Goal: Task Accomplishment & Management: Manage account settings

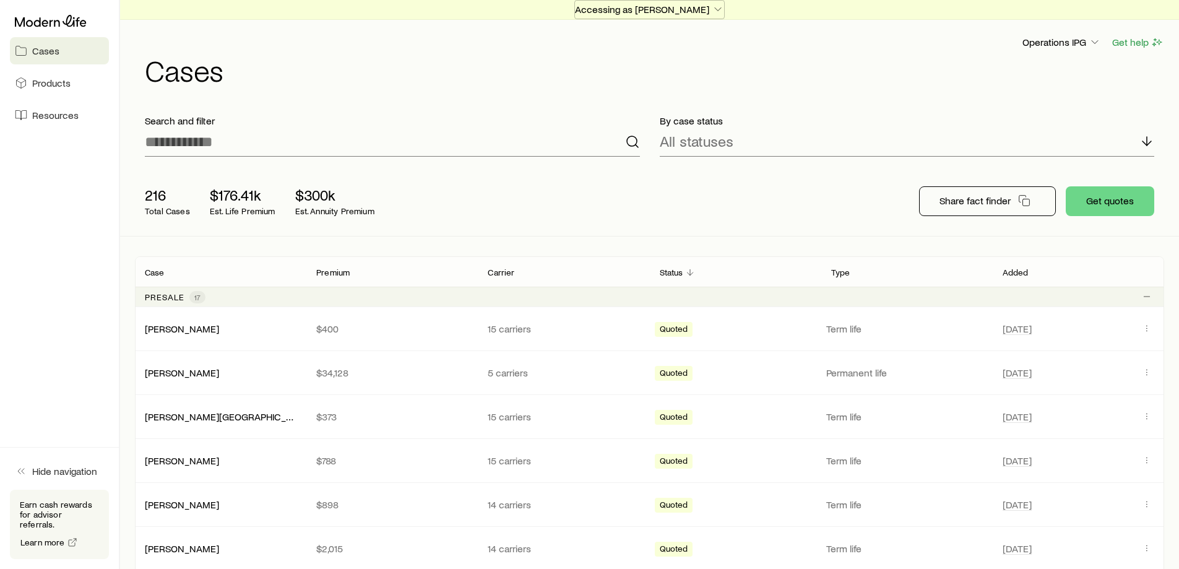
click at [598, 10] on p "Accessing as [PERSON_NAME]" at bounding box center [649, 9] width 149 height 12
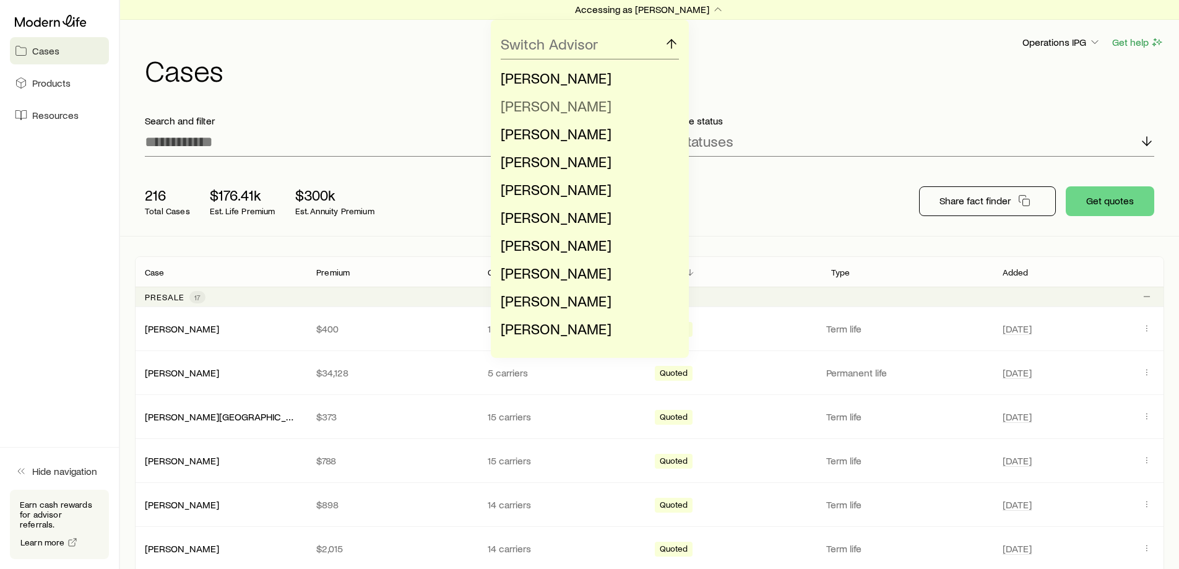
click at [584, 114] on li "[PERSON_NAME]" at bounding box center [586, 106] width 171 height 28
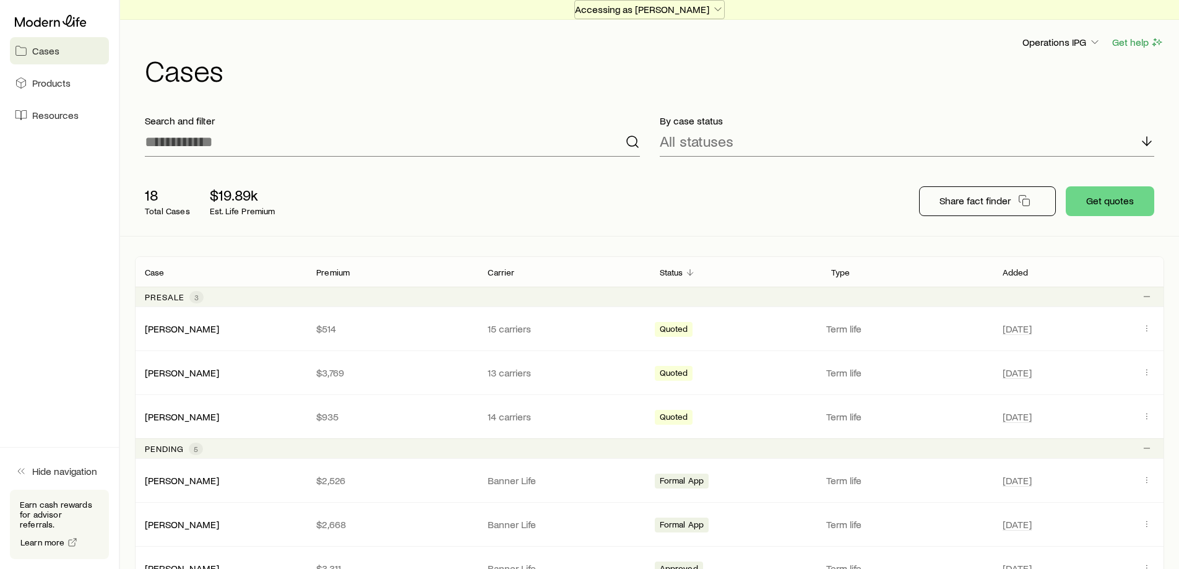
click at [621, 11] on p "Accessing as [PERSON_NAME]" at bounding box center [649, 9] width 149 height 12
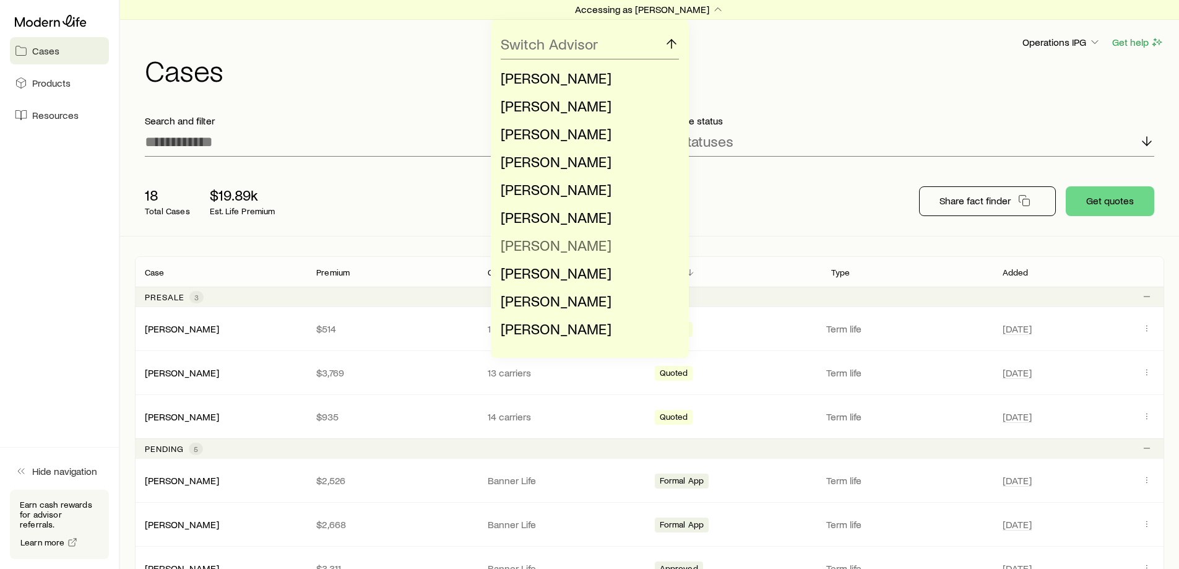
click at [570, 246] on span "[PERSON_NAME]" at bounding box center [556, 245] width 111 height 18
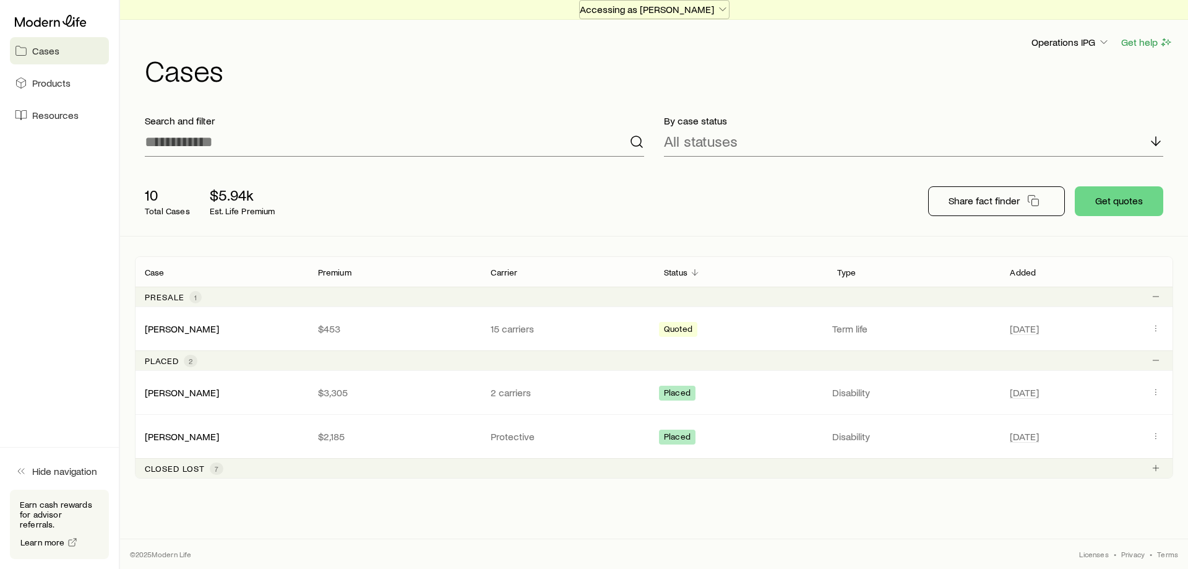
click at [604, 18] on button "Accessing as [PERSON_NAME]" at bounding box center [654, 9] width 150 height 19
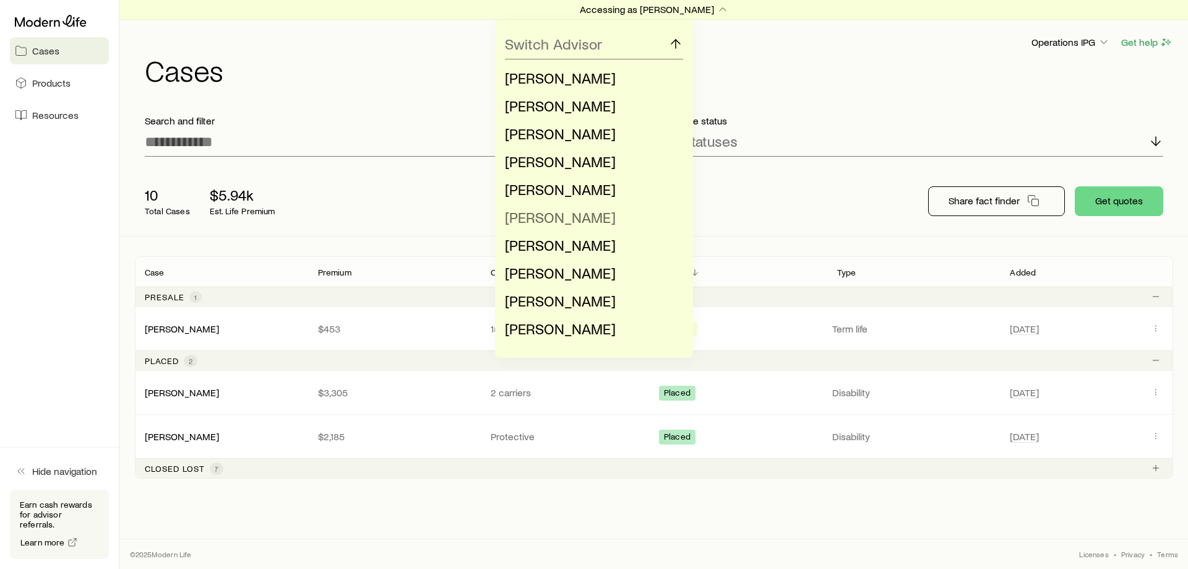
click at [565, 215] on span "[PERSON_NAME]" at bounding box center [560, 217] width 111 height 18
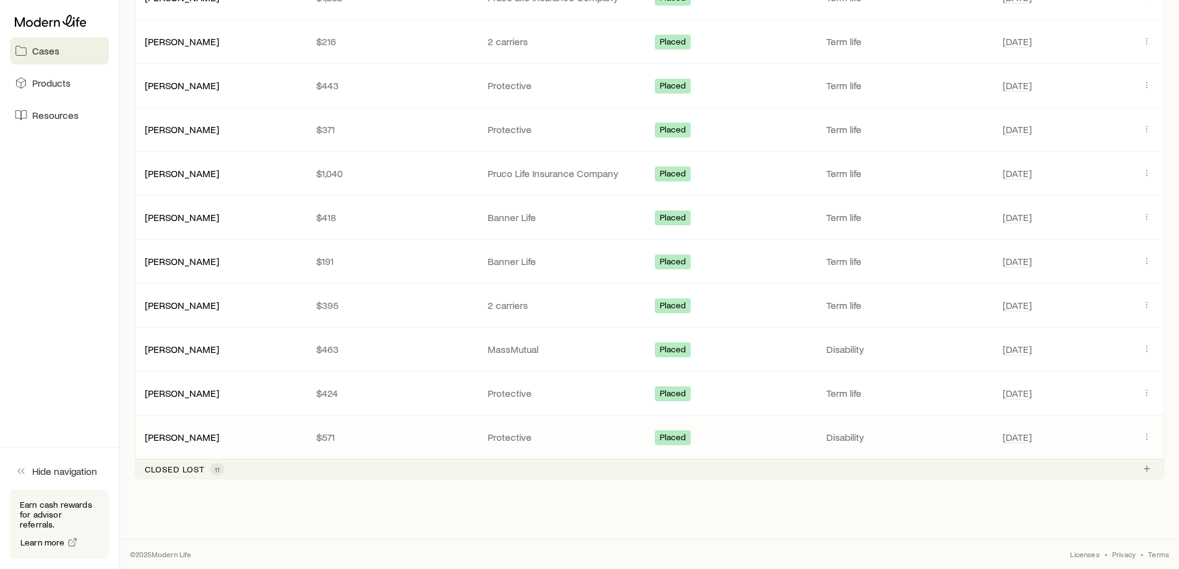
scroll to position [527, 0]
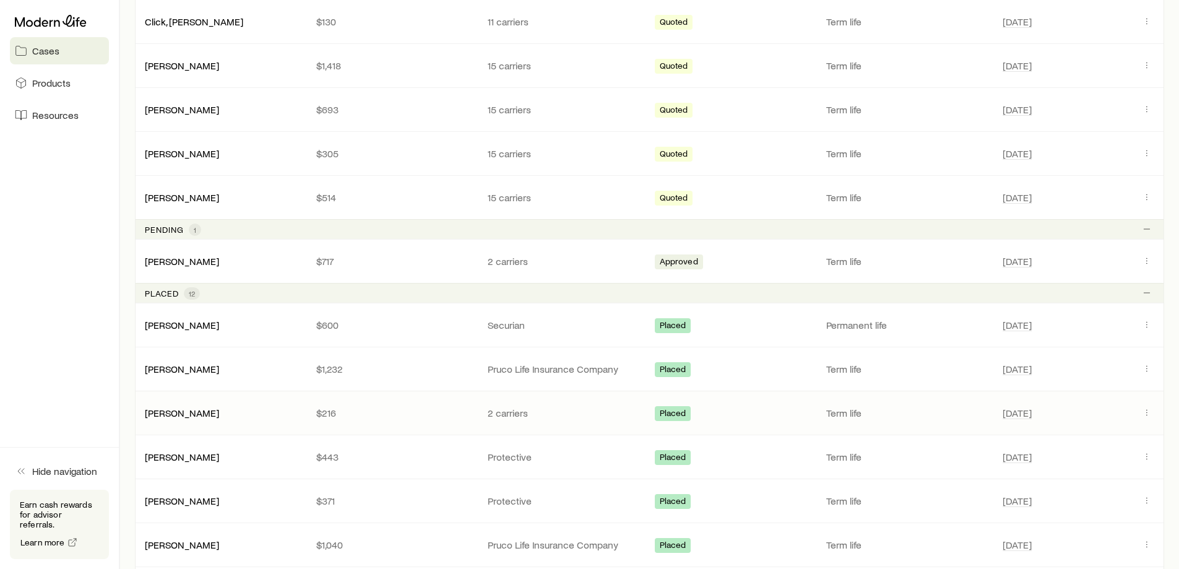
click at [233, 418] on div "[PERSON_NAME]" at bounding box center [220, 412] width 171 height 12
click at [199, 415] on link "[PERSON_NAME]" at bounding box center [182, 412] width 74 height 12
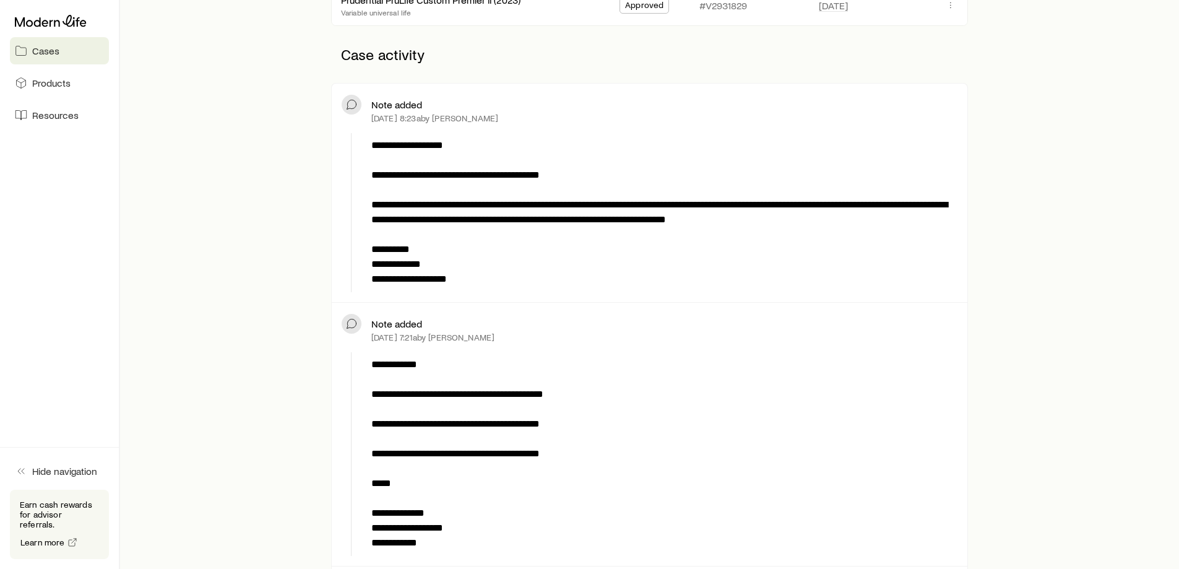
scroll to position [371, 0]
